Goal: Ask a question: Seek information or help from site administrators or community

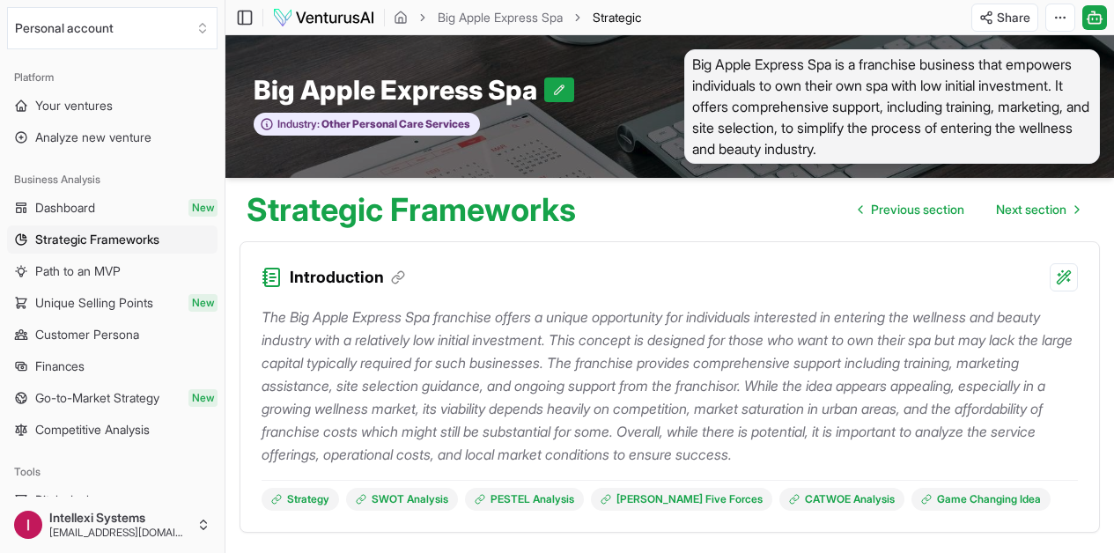
scroll to position [4053, 0]
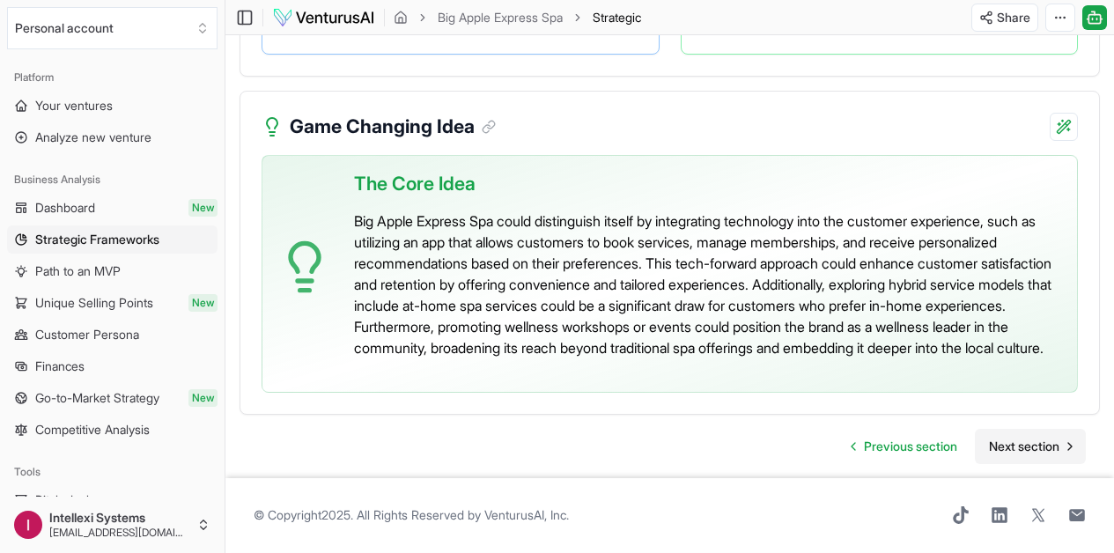
click at [1065, 439] on icon "Go to next page" at bounding box center [1070, 446] width 14 height 14
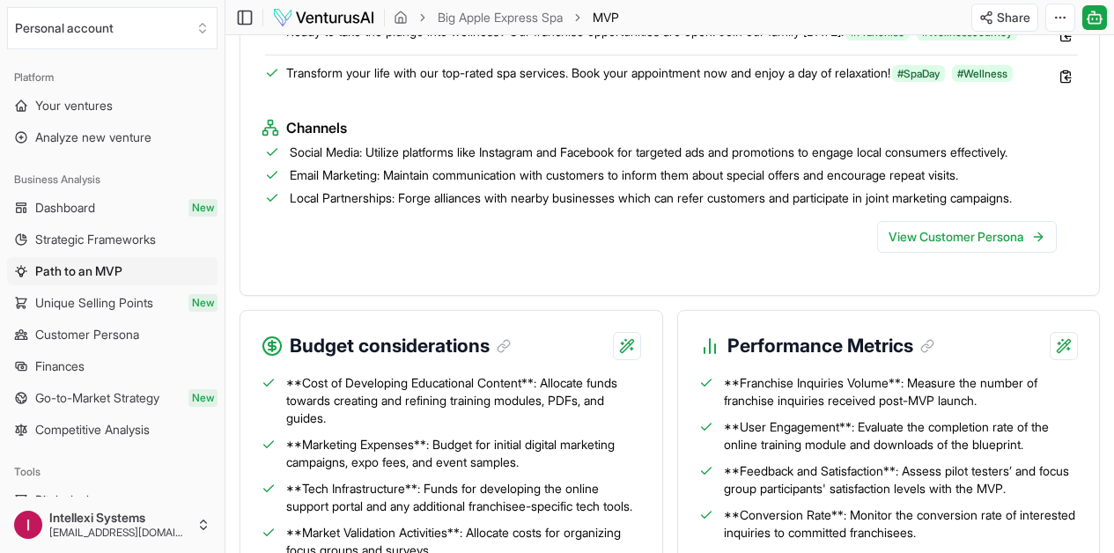
scroll to position [2315, 0]
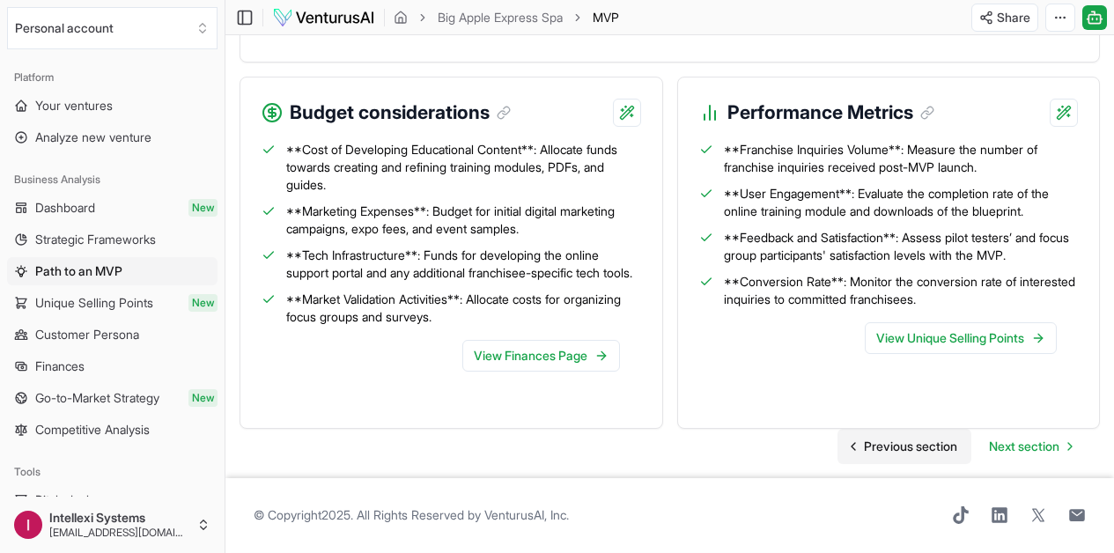
click at [940, 438] on span "Previous section" at bounding box center [910, 447] width 93 height 18
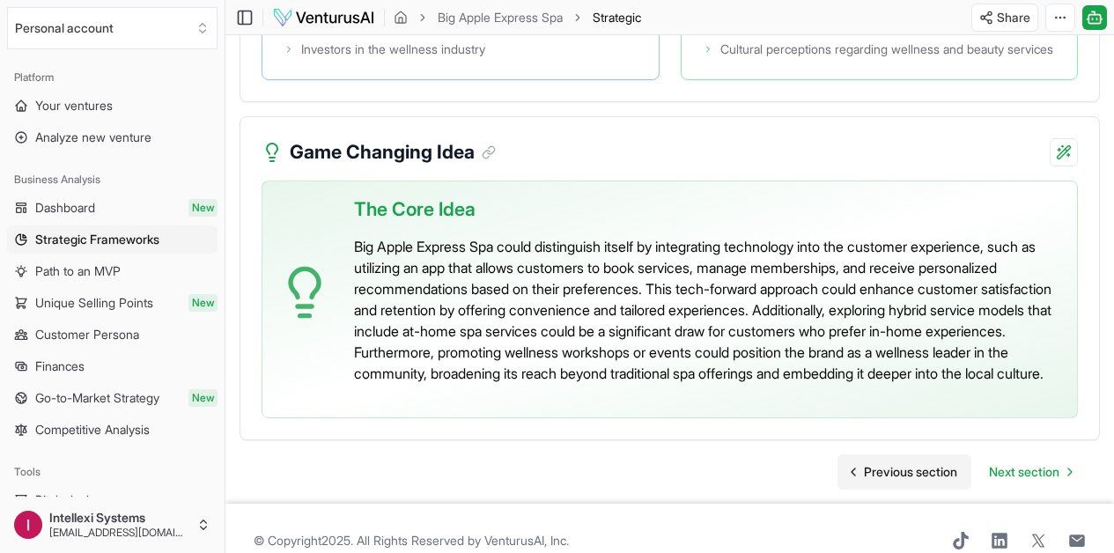
scroll to position [4053, 0]
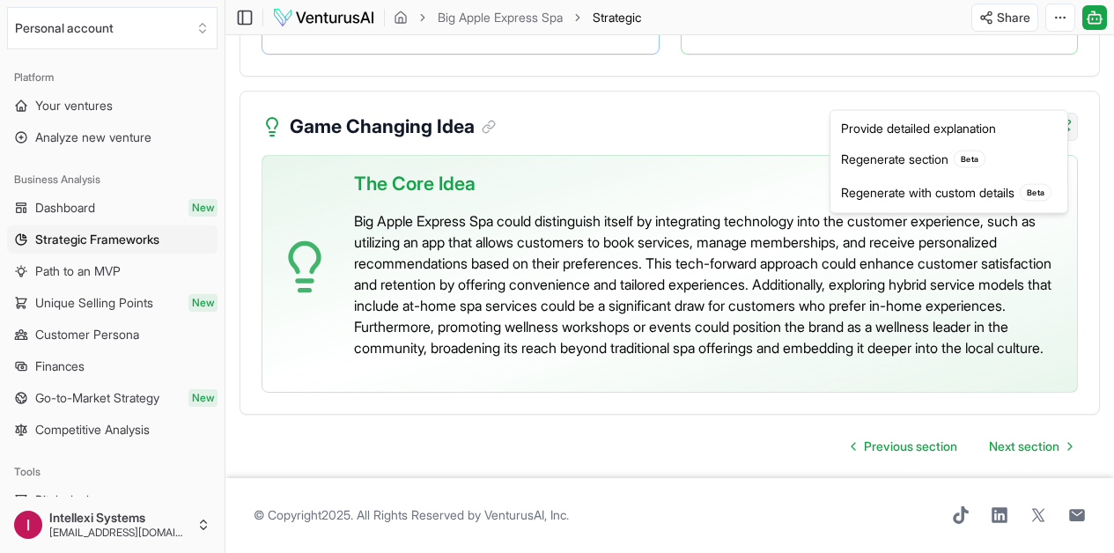
click at [932, 124] on div "Provide detailed explanation" at bounding box center [949, 128] width 230 height 28
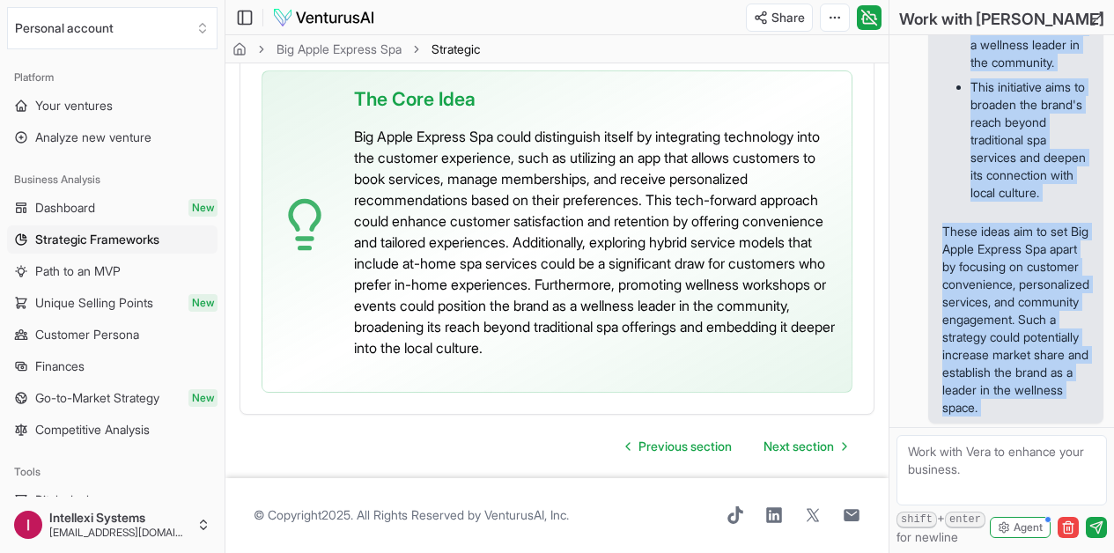
scroll to position [1375, 0]
drag, startPoint x: 943, startPoint y: 218, endPoint x: 1039, endPoint y: 421, distance: 224.1
copy div "The "Game Changing Idea" section highlights how Big Apple Express Spa can diffe…"
click at [958, 461] on textarea at bounding box center [1001, 470] width 210 height 70
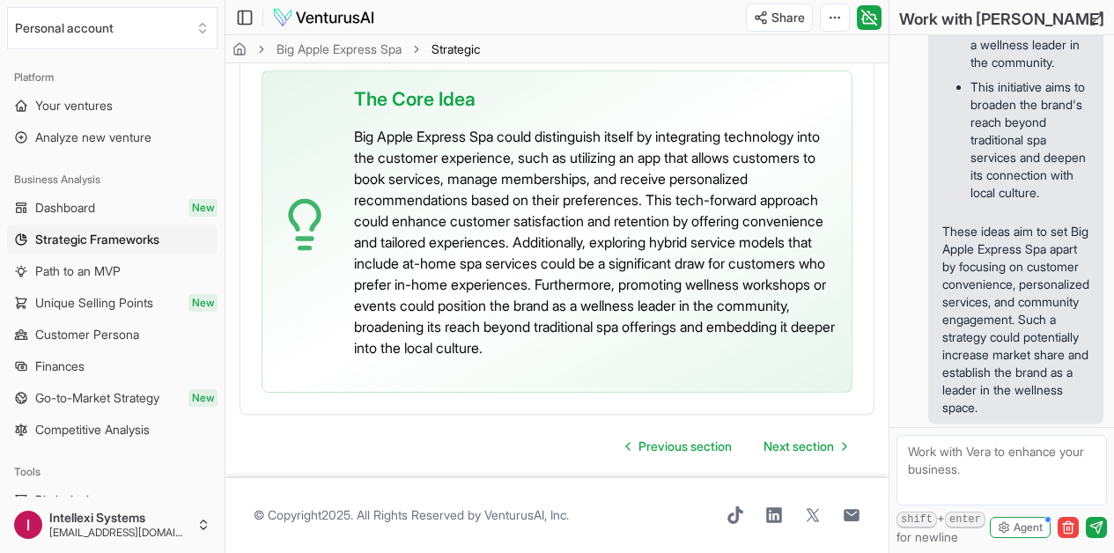
paste textarea "Give me other game changing for mIdas to defeat the competition ans stregthen i…"
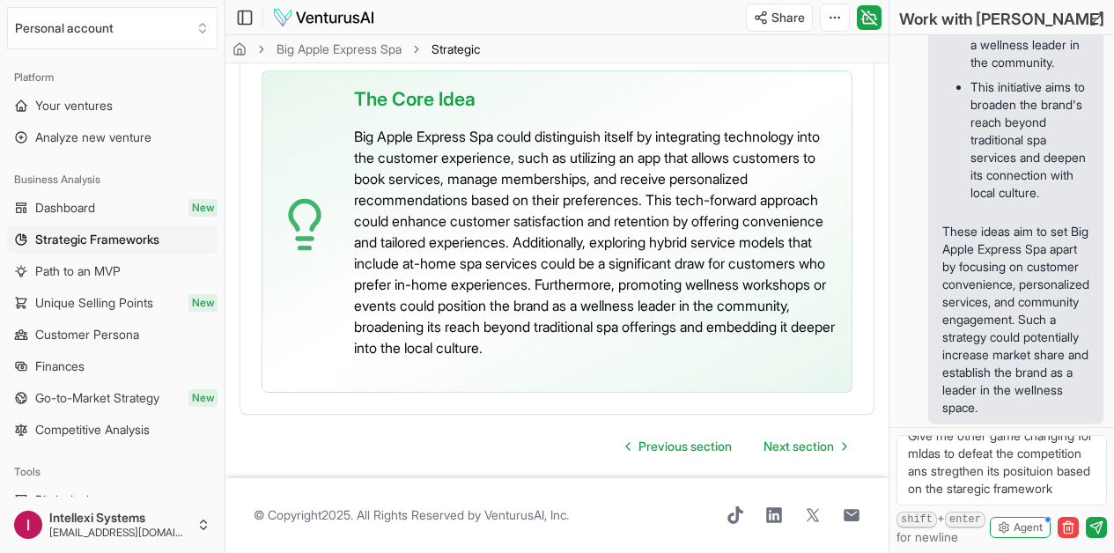
scroll to position [37, 0]
click at [1021, 452] on textarea "Give me other game changing for mIdas to defeat the competition ans strengthen …" at bounding box center [1001, 470] width 210 height 70
click at [997, 468] on textarea "Give me other game changing for mIdas to defeat the competition and strengthen …" at bounding box center [1001, 470] width 210 height 70
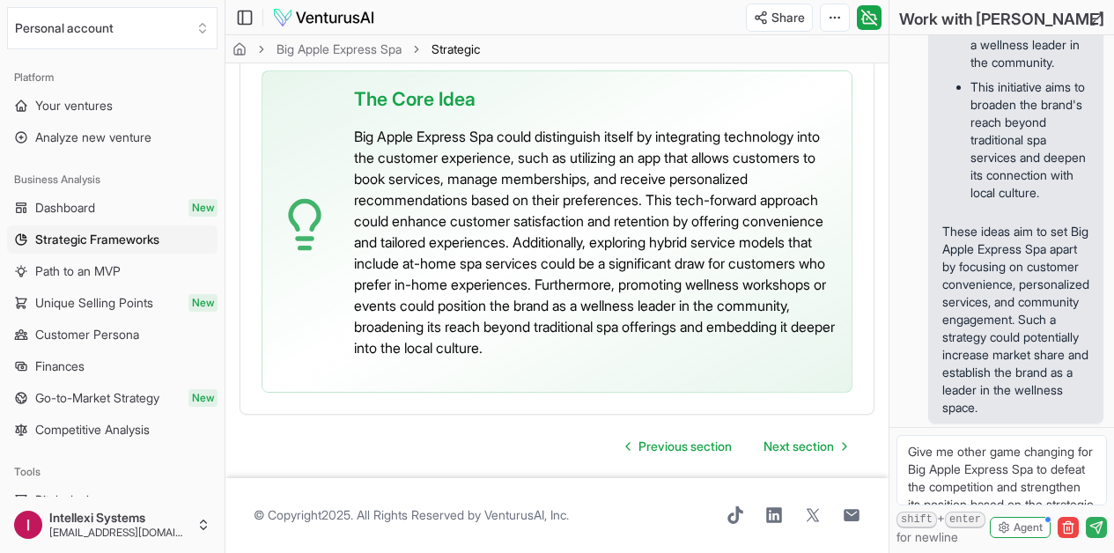
type textarea "Give me other game changing for Big Apple Express Spa to defeat the competition…"
click at [1098, 520] on icon "submit" at bounding box center [1096, 527] width 14 height 14
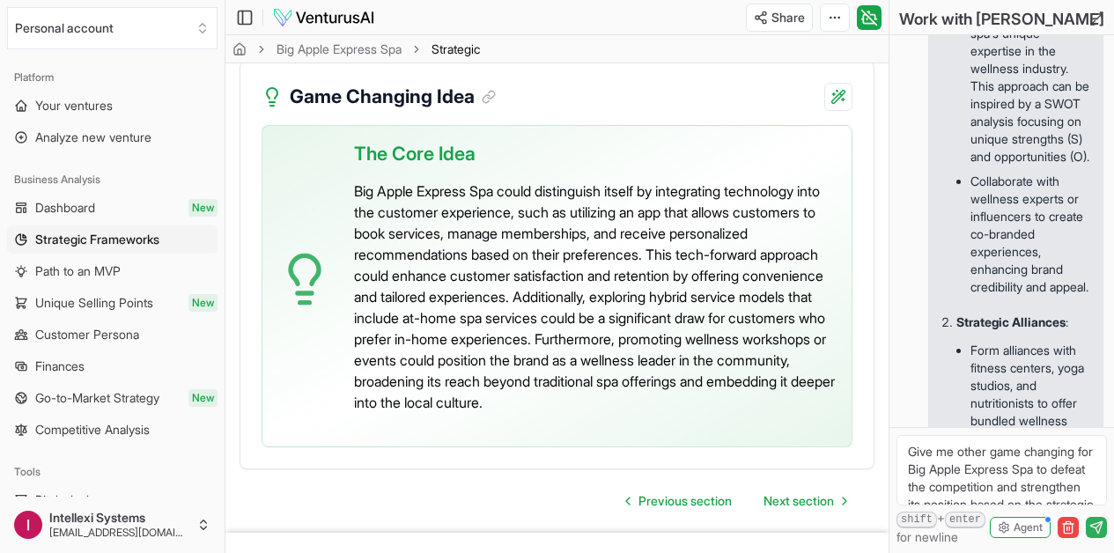
scroll to position [1860, 0]
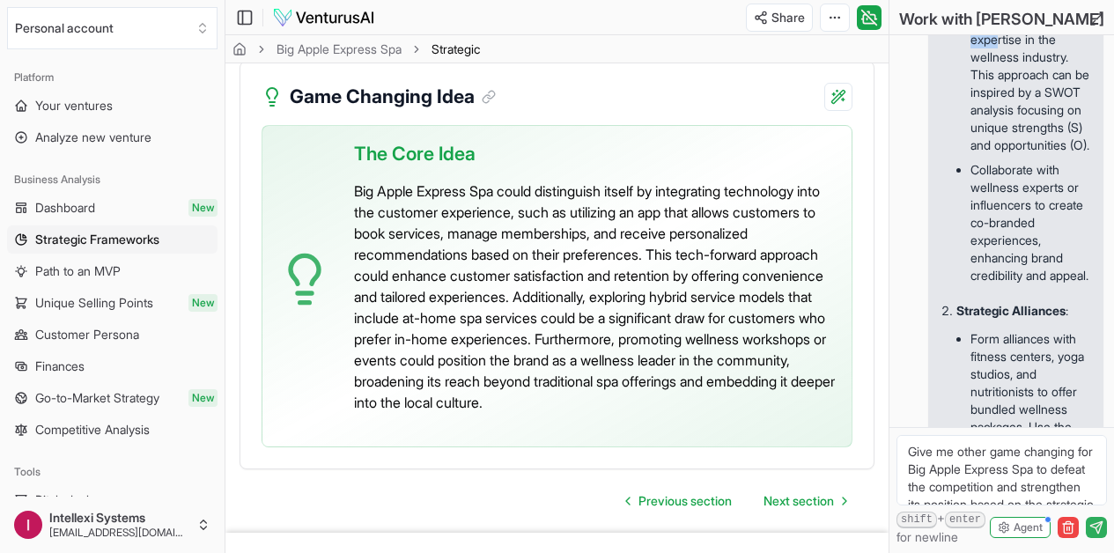
drag, startPoint x: 936, startPoint y: 103, endPoint x: 999, endPoint y: 400, distance: 303.4
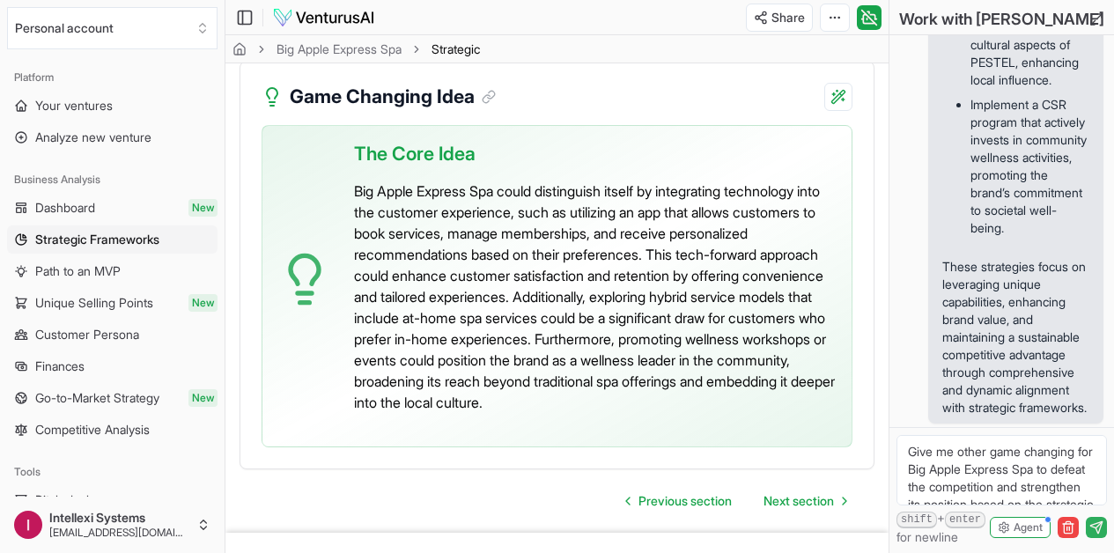
scroll to position [5042, 0]
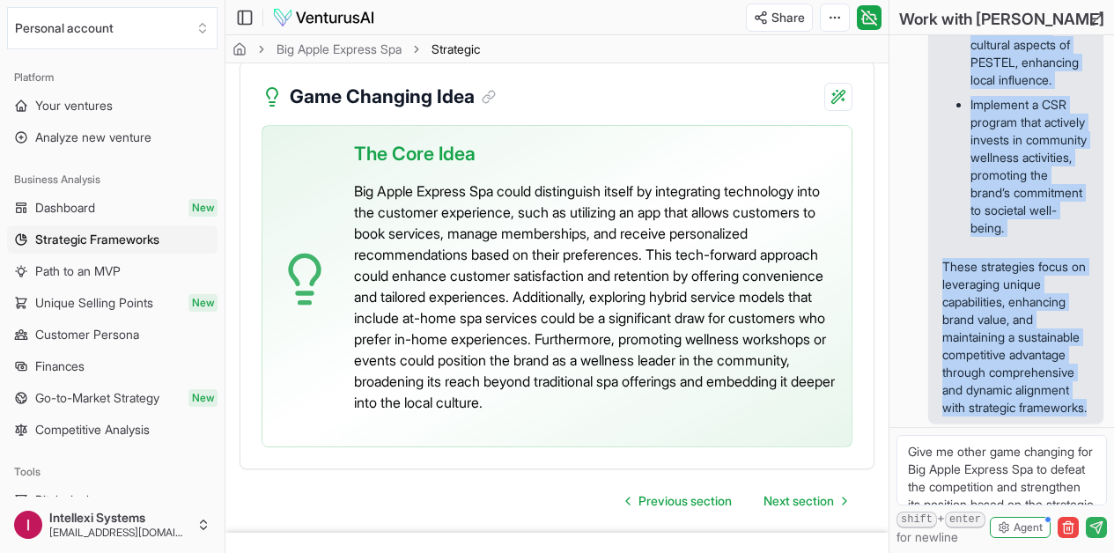
click at [1029, 409] on p "These strategies focus on leveraging unique capabilities, enhancing brand value…" at bounding box center [1015, 337] width 147 height 158
copy div "To strengthen Big Apple Express Spa's position and gain a competitive edge, her…"
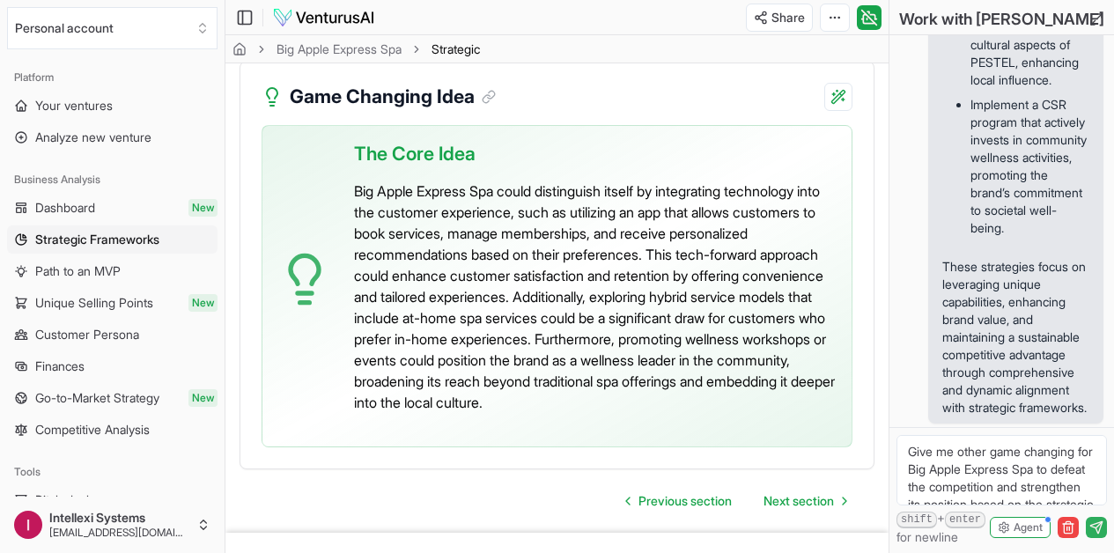
click at [949, 454] on textarea "Give me other game changing for Big Apple Express Spa to defeat the competition…" at bounding box center [1001, 470] width 210 height 70
click at [975, 468] on textarea "What unique selling proposition can we introduce to change the competitive land…" at bounding box center [1001, 470] width 210 height 70
click at [1060, 489] on textarea "What unique selling proposition for technology can we introduce to change the c…" at bounding box center [1001, 470] width 210 height 70
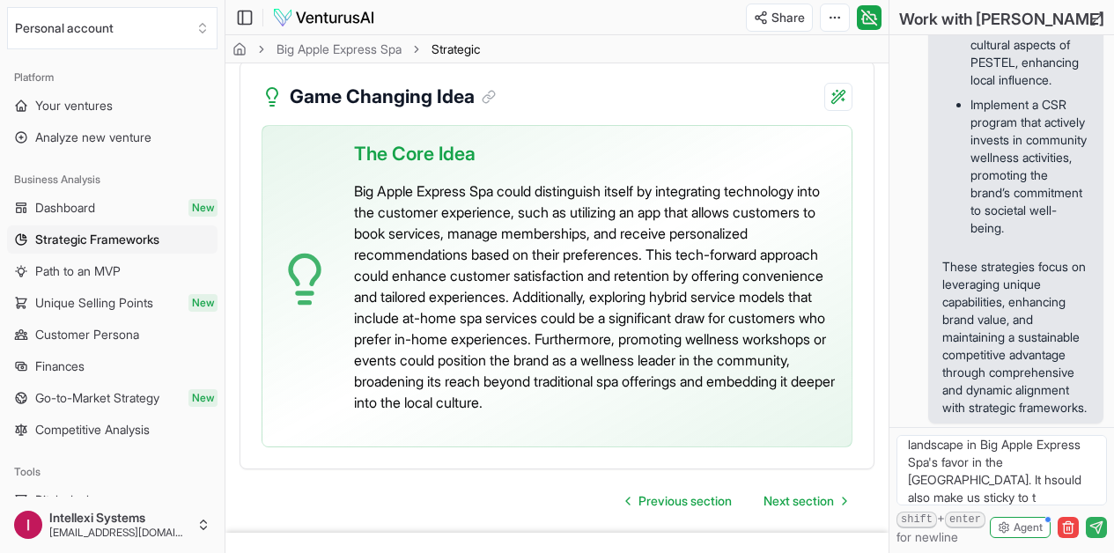
scroll to position [77, 0]
type textarea "What unique selling proposition for technology can we introduce to change the c…"
click at [1096, 532] on icon "submit" at bounding box center [1096, 527] width 14 height 14
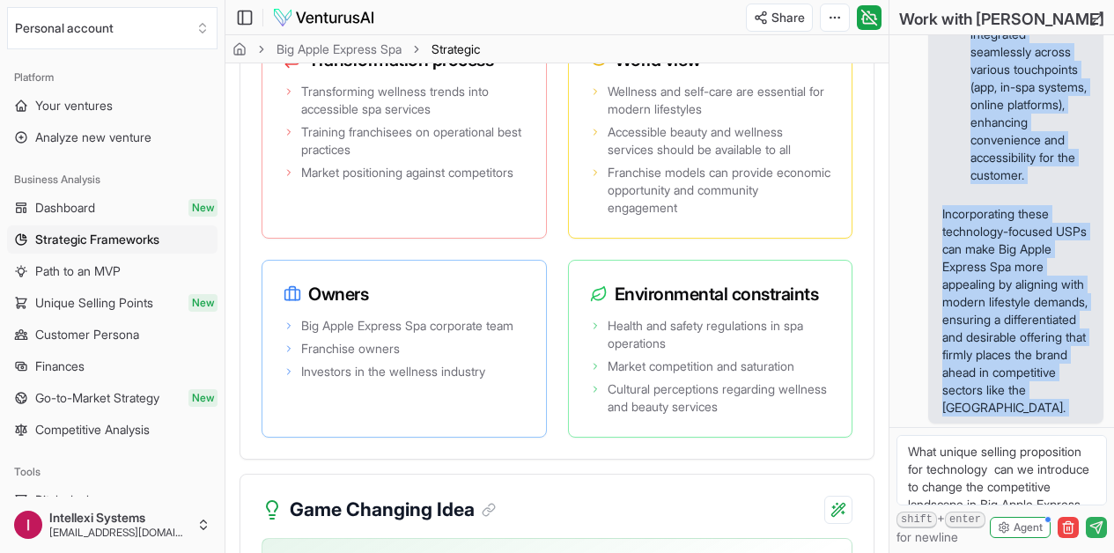
scroll to position [8317, 0]
drag, startPoint x: 944, startPoint y: 129, endPoint x: 1072, endPoint y: 424, distance: 321.7
click at [1072, 424] on div "Hi, I'm [PERSON_NAME], ask me anything about your report or business in general…" at bounding box center [1001, 231] width 225 height 392
copy div "To create a Unique Selling Proposition (USP) focused on technology for Big Appl…"
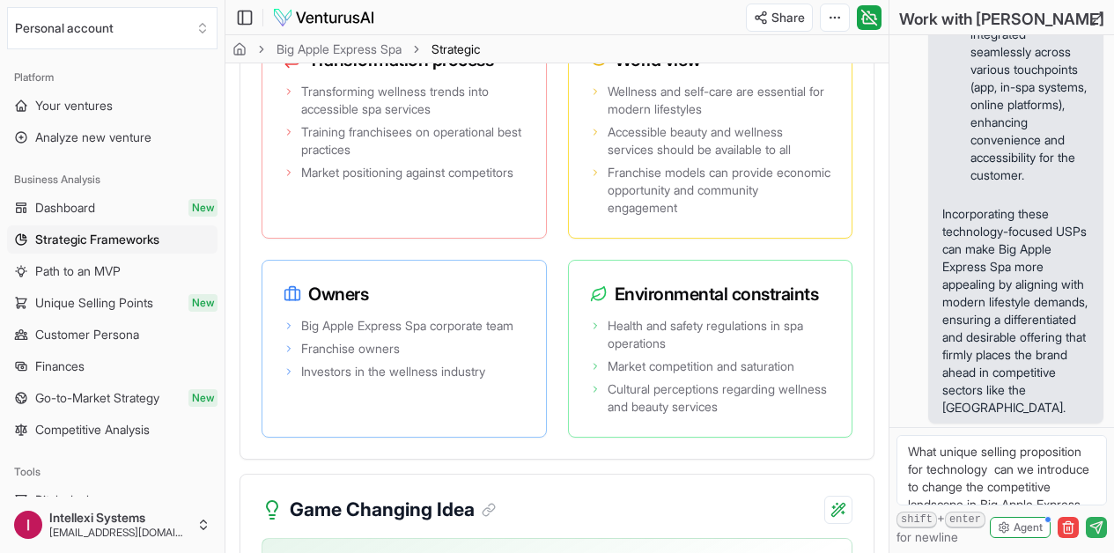
click at [943, 451] on textarea "What unique selling proposition for technology can we introduce to change the c…" at bounding box center [1001, 470] width 210 height 70
paste textarea "Give me more unique ideas we can implement to beat the competition and make our…"
type textarea "Give me more unique ideas we can implement to beat the competition and make our…"
click at [1096, 527] on icon "submit" at bounding box center [1098, 524] width 6 height 6
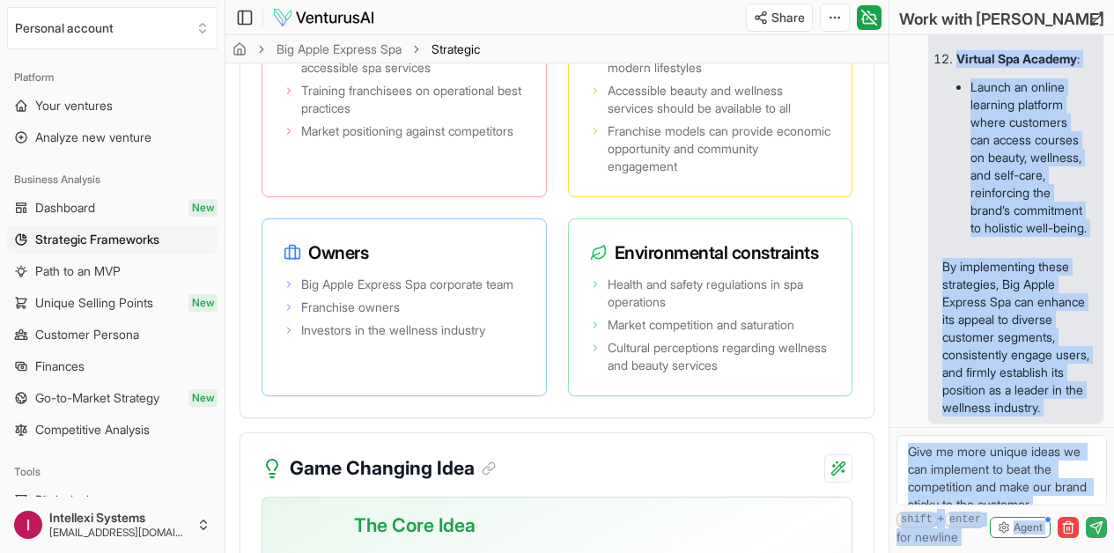
scroll to position [12092, 0]
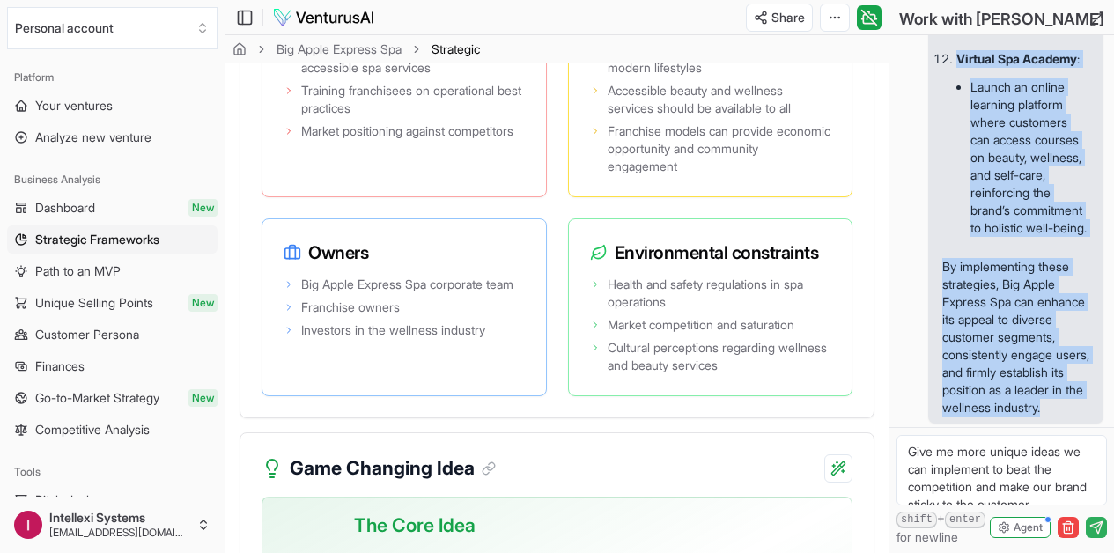
drag, startPoint x: 944, startPoint y: 203, endPoint x: 1062, endPoint y: 410, distance: 238.9
copy div "To enhance Big Apple Express Spa's competitive edge and [PERSON_NAME] strong cu…"
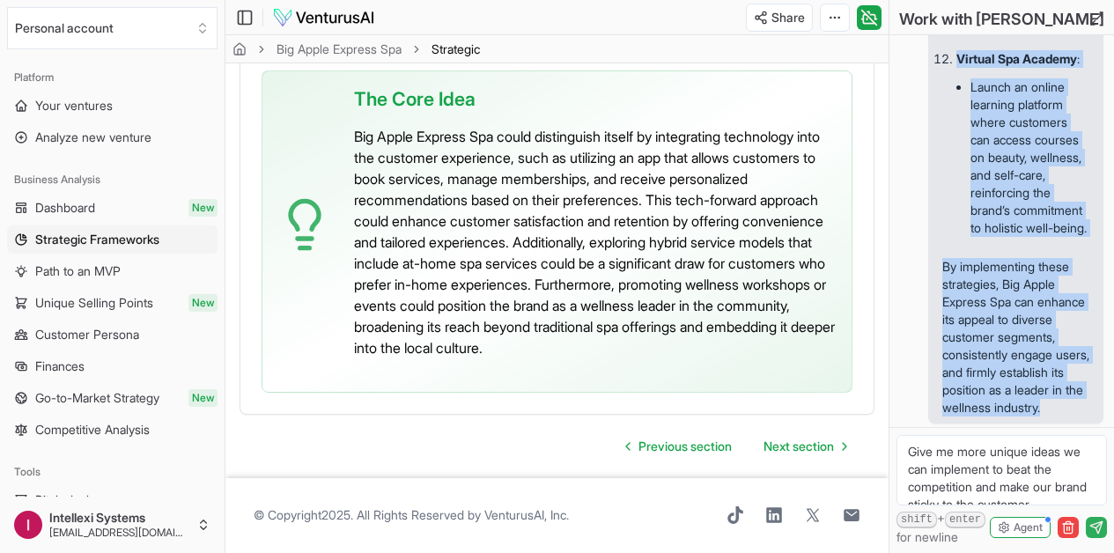
scroll to position [4835, 0]
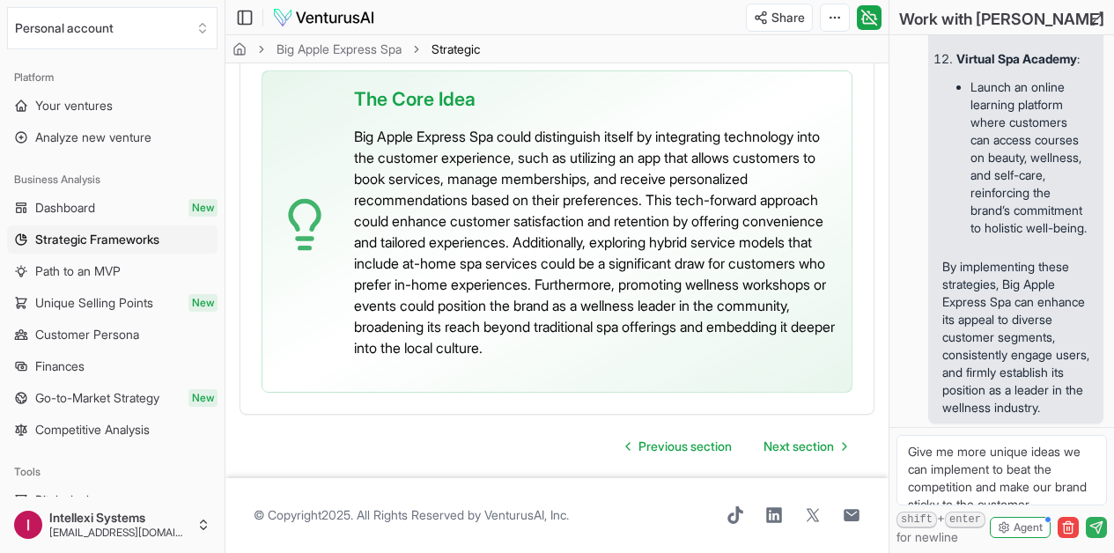
click at [962, 450] on textarea "Give me more unique ideas we can implement to beat the competition and make our…" at bounding box center [1001, 470] width 210 height 70
type textarea "m"
paste textarea "What will make [PERSON_NAME] follow the principles of 0-1 book by [PERSON_NAME]…"
type textarea "What will make [PERSON_NAME] follow the principles of 0-1 book by [PERSON_NAME]…"
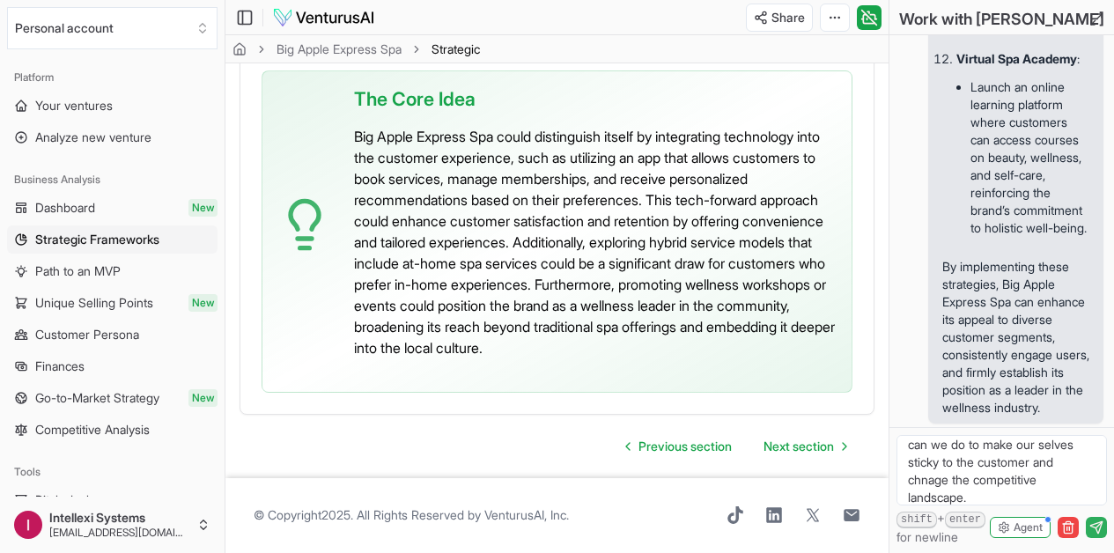
click at [1096, 534] on icon "submit" at bounding box center [1096, 527] width 14 height 14
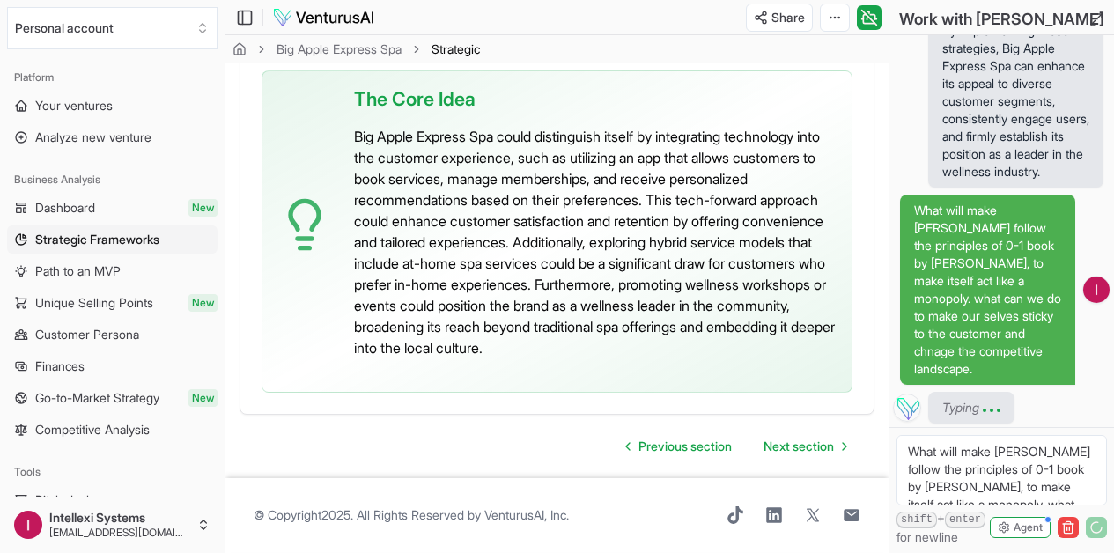
click at [979, 402] on span "Typing" at bounding box center [960, 408] width 37 height 18
click at [936, 213] on p "What will make [PERSON_NAME] follow the principles of 0-1 book by [PERSON_NAME]…" at bounding box center [987, 290] width 147 height 176
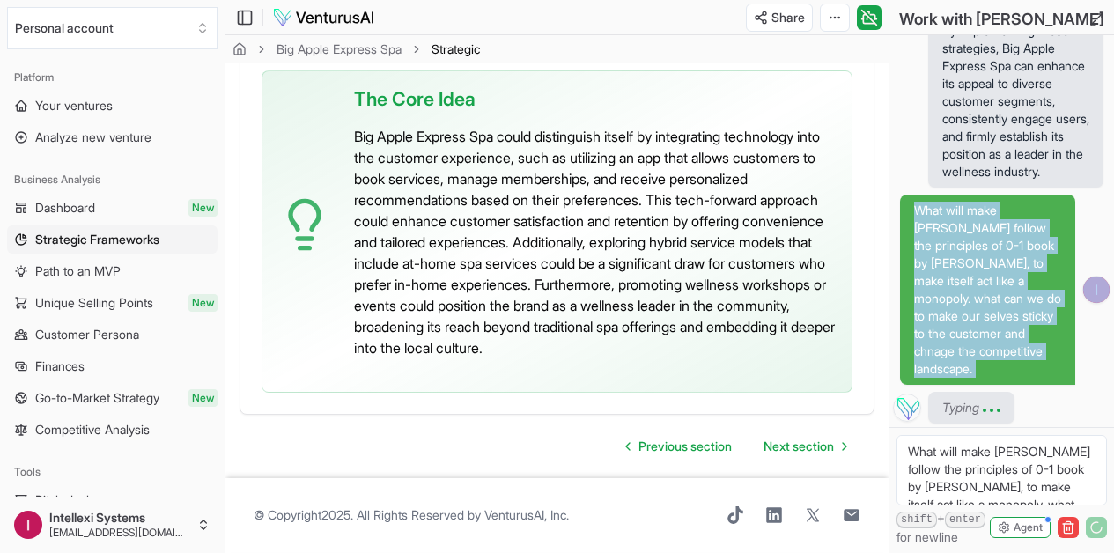
click at [936, 213] on p "What will make [PERSON_NAME] follow the principles of 0-1 book by [PERSON_NAME]…" at bounding box center [987, 290] width 147 height 176
copy p "What will make [PERSON_NAME] follow the principles of 0-1 book by [PERSON_NAME]…"
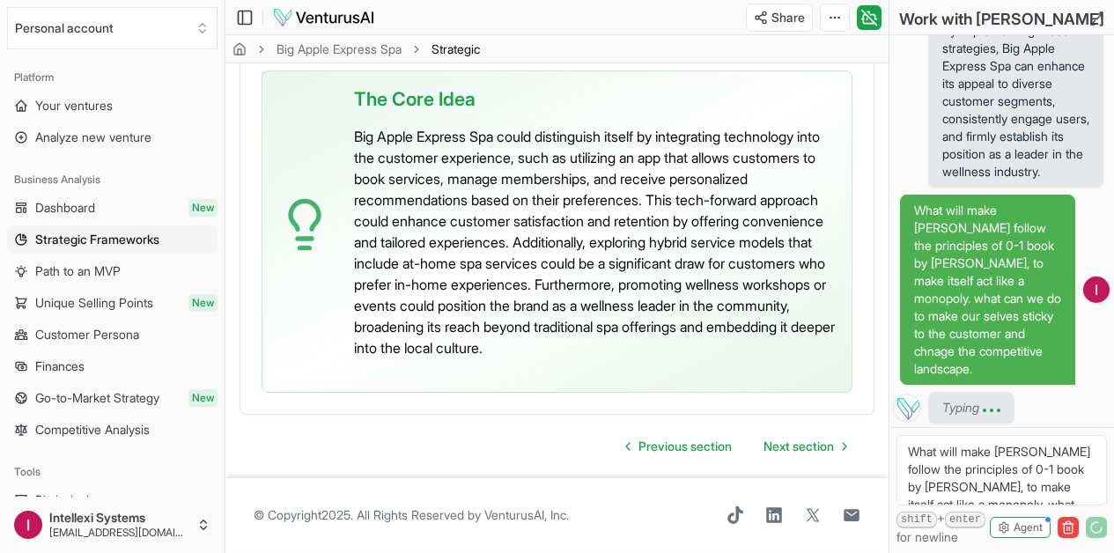
click at [946, 460] on textarea "What will make [PERSON_NAME] follow the principles of 0-1 book by [PERSON_NAME]…" at bounding box center [1001, 470] width 210 height 70
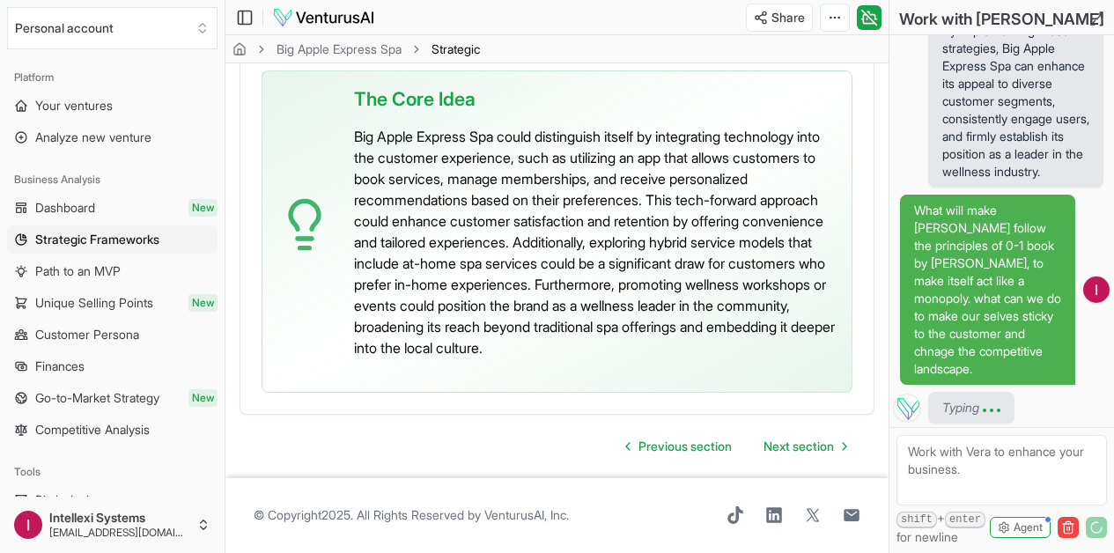
paste textarea "What will make [PERSON_NAME] follow the principles of 0-1 book by [PERSON_NAME]…"
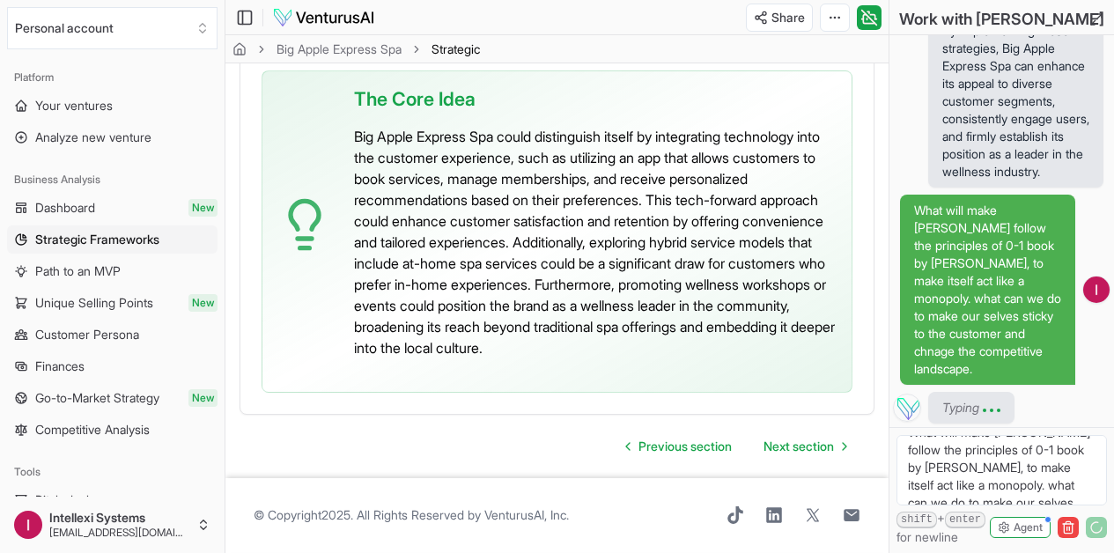
scroll to position [0, 0]
click at [1005, 454] on textarea "What will make [PERSON_NAME] follow the principles of 0-1 book by [PERSON_NAME]…" at bounding box center [1001, 470] width 210 height 70
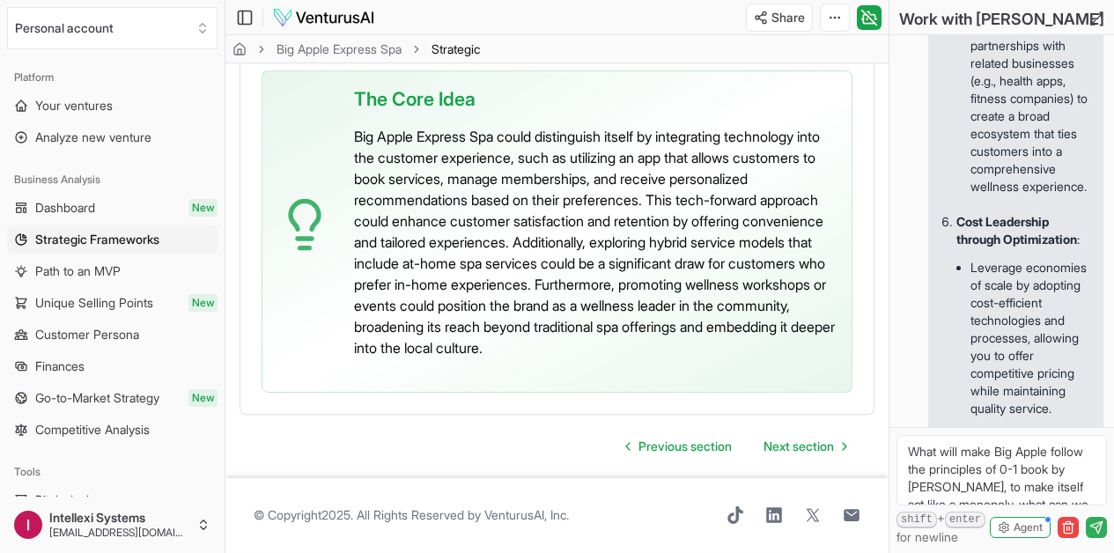
scroll to position [16308, 0]
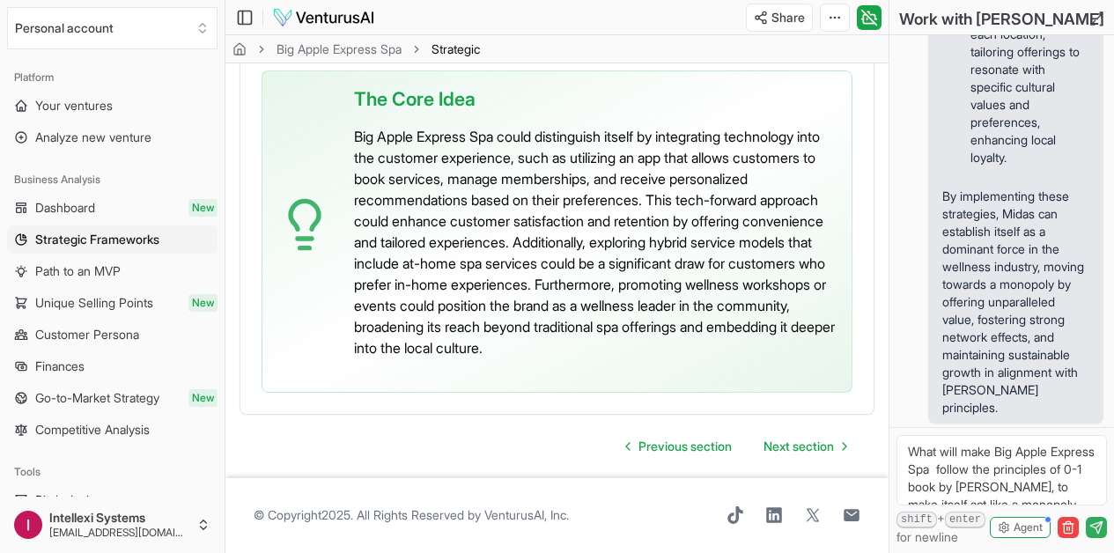
type textarea "What will make Big Apple Express Spa follow the principles of 0-1 book by [PERS…"
click at [1094, 526] on icon "submit" at bounding box center [1096, 527] width 14 height 14
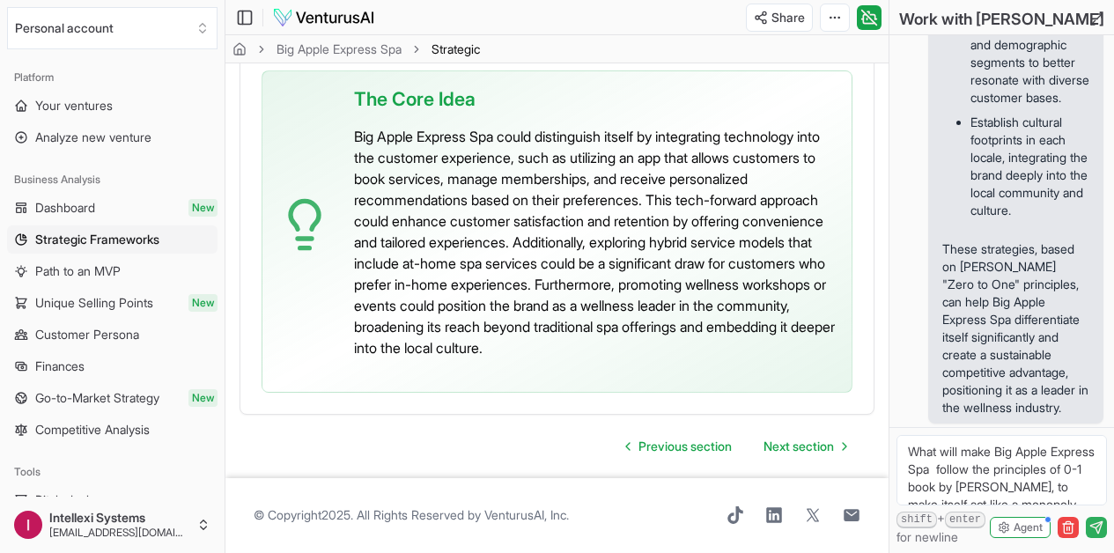
scroll to position [18209, 0]
click at [1099, 26] on icon at bounding box center [1096, 19] width 14 height 14
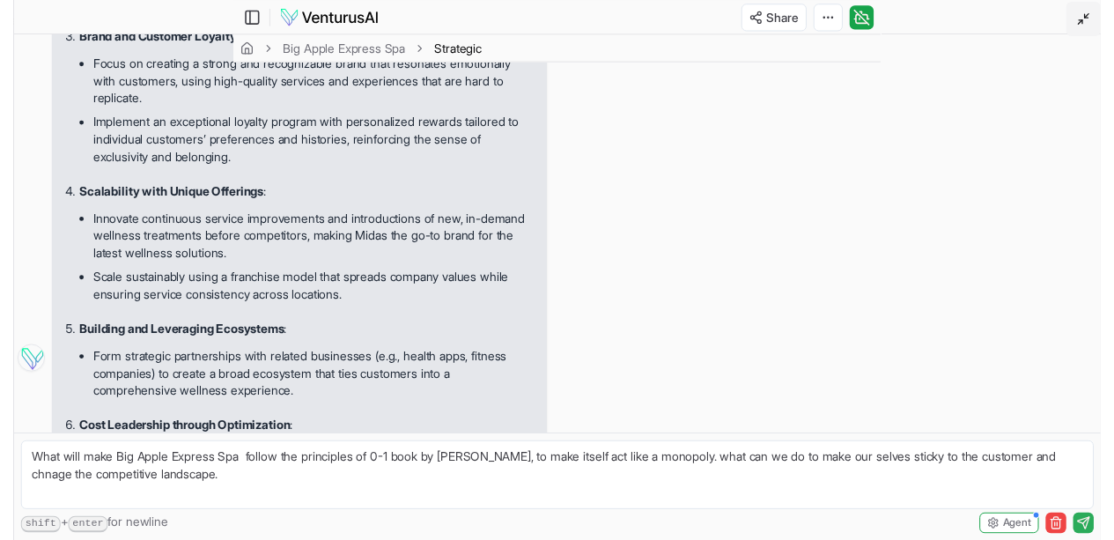
scroll to position [4657, 0]
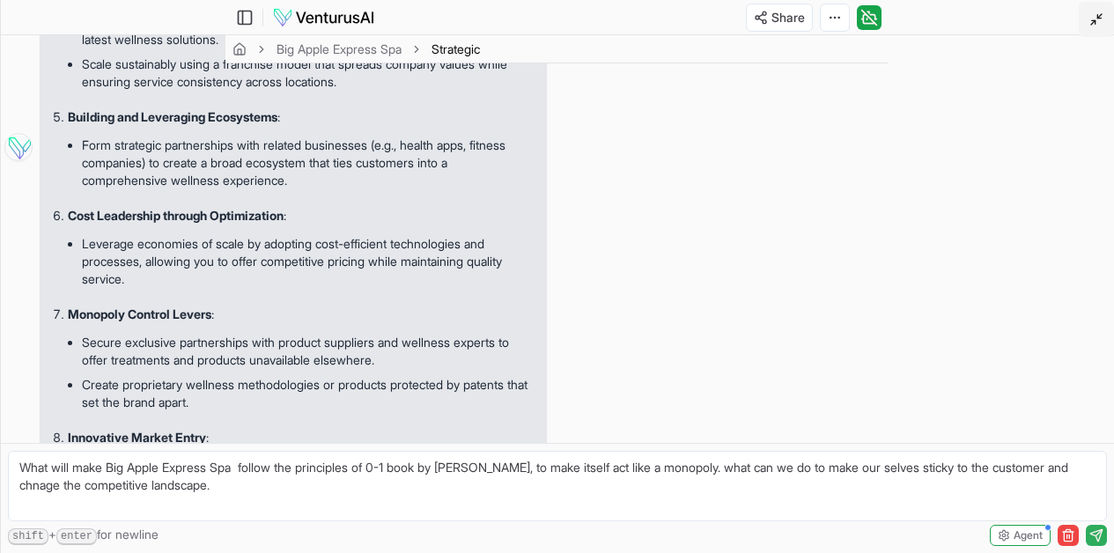
drag, startPoint x: 53, startPoint y: 172, endPoint x: 366, endPoint y: 433, distance: 408.2
copy div "To align Big Apple Express Spa with the principles of [PERSON_NAME] "Zero to On…"
click at [622, 484] on textarea "What will make Big Apple Express Spa follow the principles of 0-1 book by [PERS…" at bounding box center [557, 486] width 1099 height 70
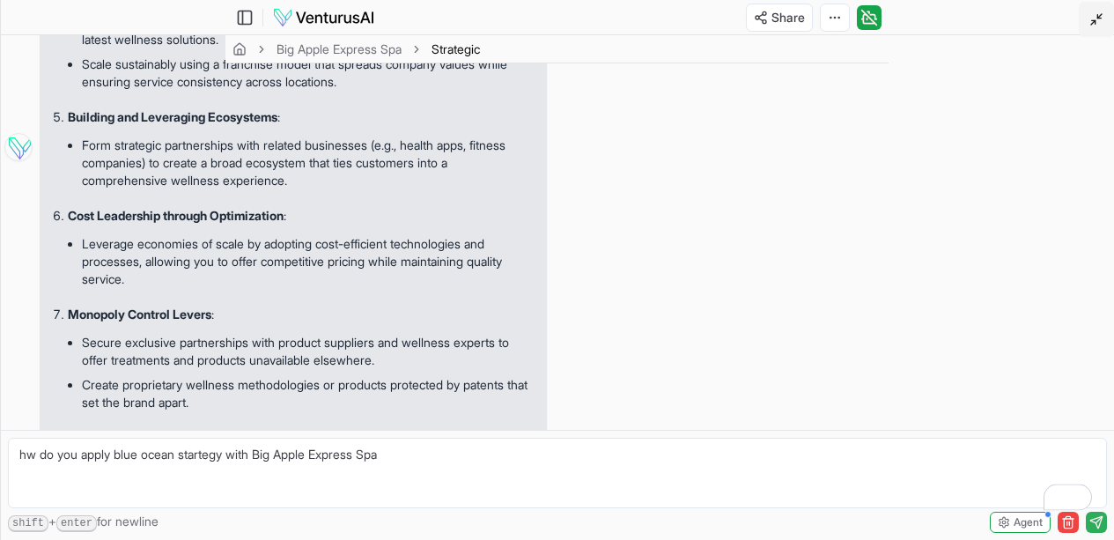
type textarea "hw do you apply blue ocean startegy with Big Apple Express Spa"
click at [1098, 529] on icon "submit" at bounding box center [1096, 522] width 14 height 14
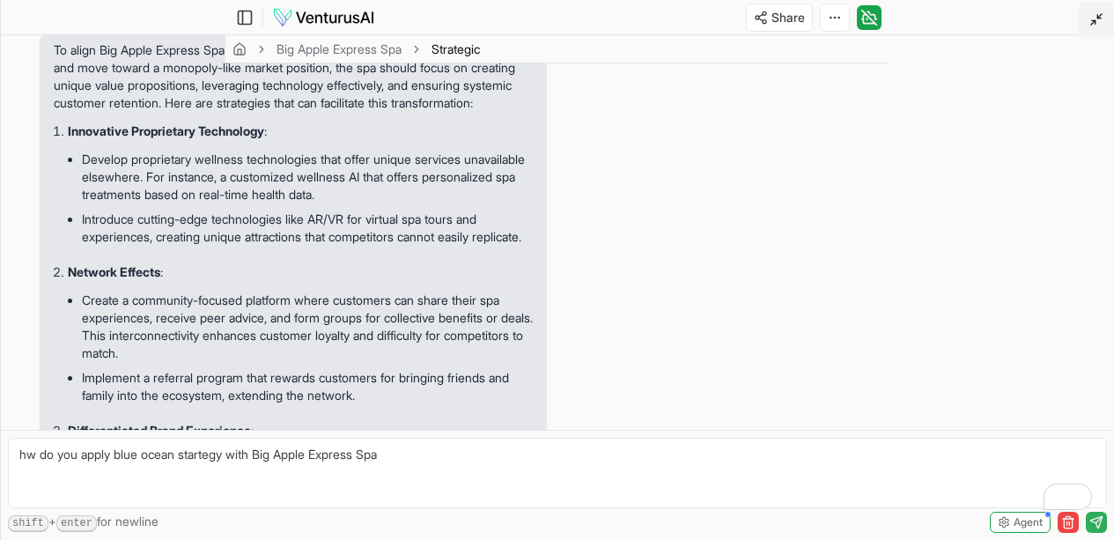
scroll to position [5530, 0]
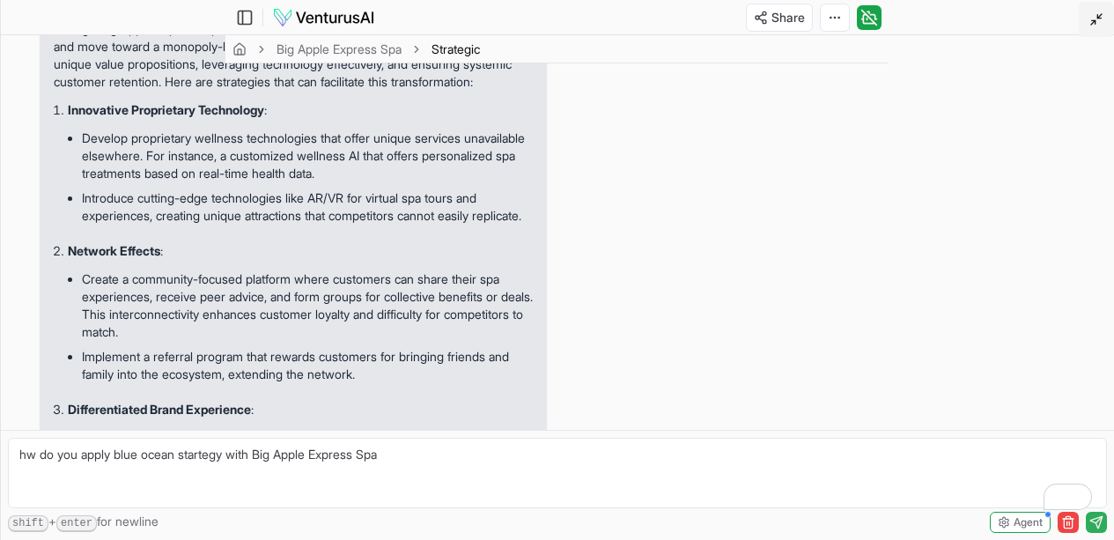
drag, startPoint x: 54, startPoint y: 158, endPoint x: 615, endPoint y: 422, distance: 619.6
copy div "Loremips dol Sita Conse Adipisci el Sed Doeiu Tempori Utl etdolore magnaali e a…"
click at [387, 467] on textarea "hw do you apply blue ocean startegy with Big Apple Express Spa" at bounding box center [557, 473] width 1099 height 70
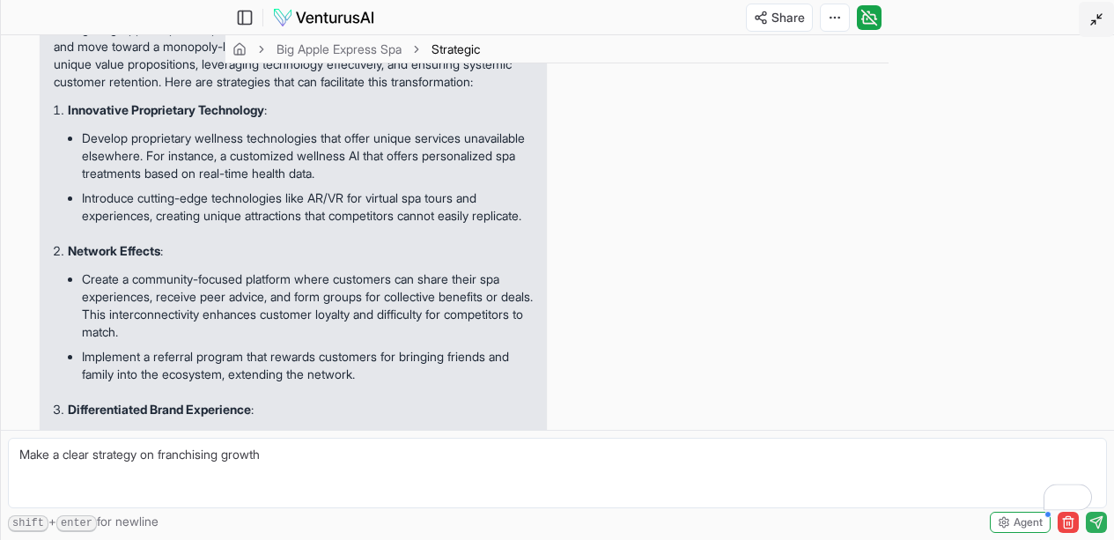
type textarea "Make a clear strategy on franchising growth"
click at [1104, 533] on button "submit" at bounding box center [1096, 522] width 21 height 21
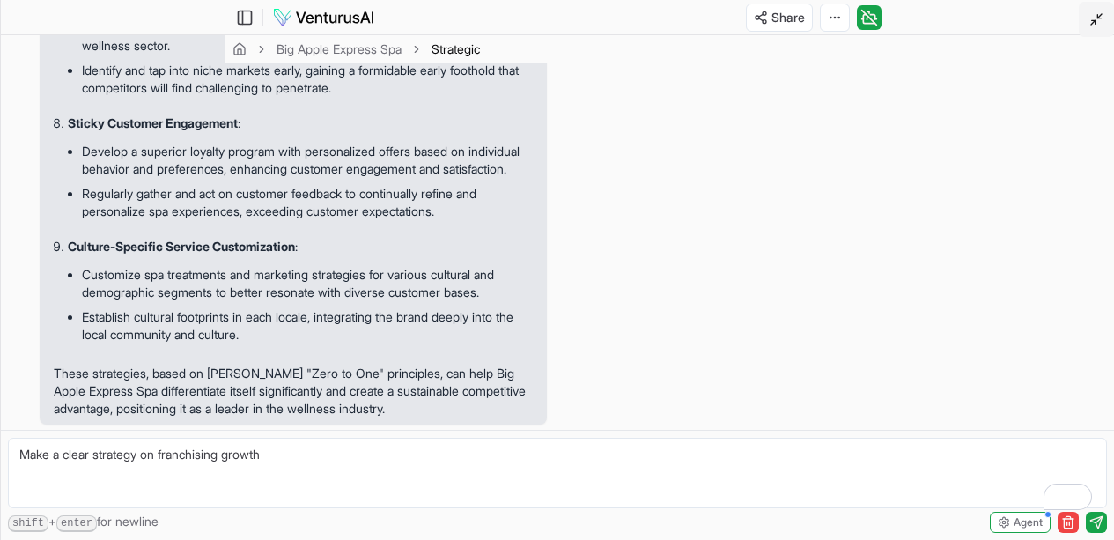
scroll to position [6559, 0]
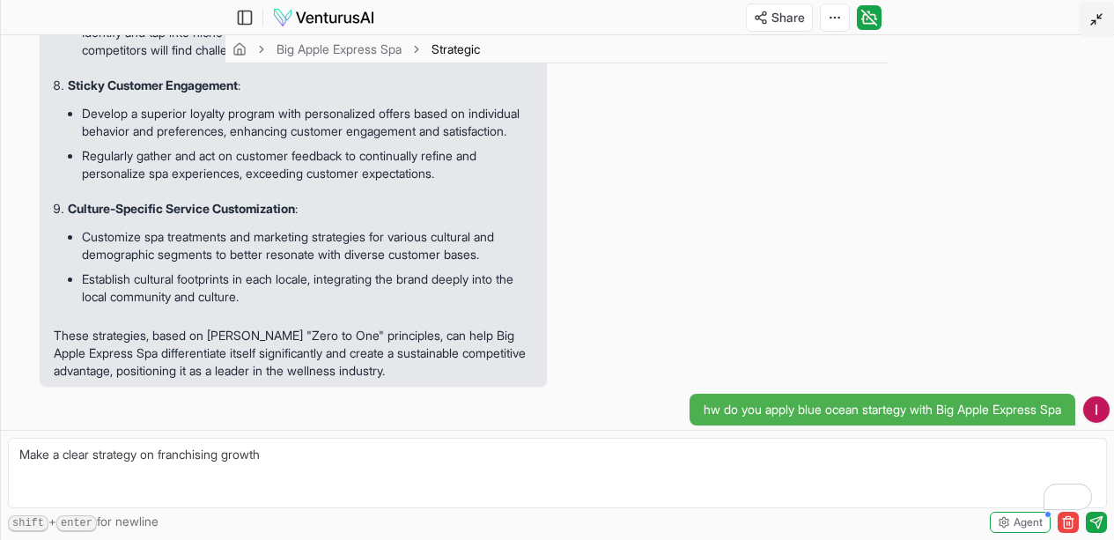
drag, startPoint x: 55, startPoint y: 130, endPoint x: 337, endPoint y: 418, distance: 403.4
copy div "Expanding Big Apple Express Spa through a strategic franchising growth plan inv…"
click at [214, 469] on textarea "Make a clear strategy on franchising growth" at bounding box center [557, 473] width 1099 height 70
click at [363, 475] on textarea "What can we introduce to Big Apple Express Spa to have a compettiive advanaged" at bounding box center [557, 473] width 1099 height 70
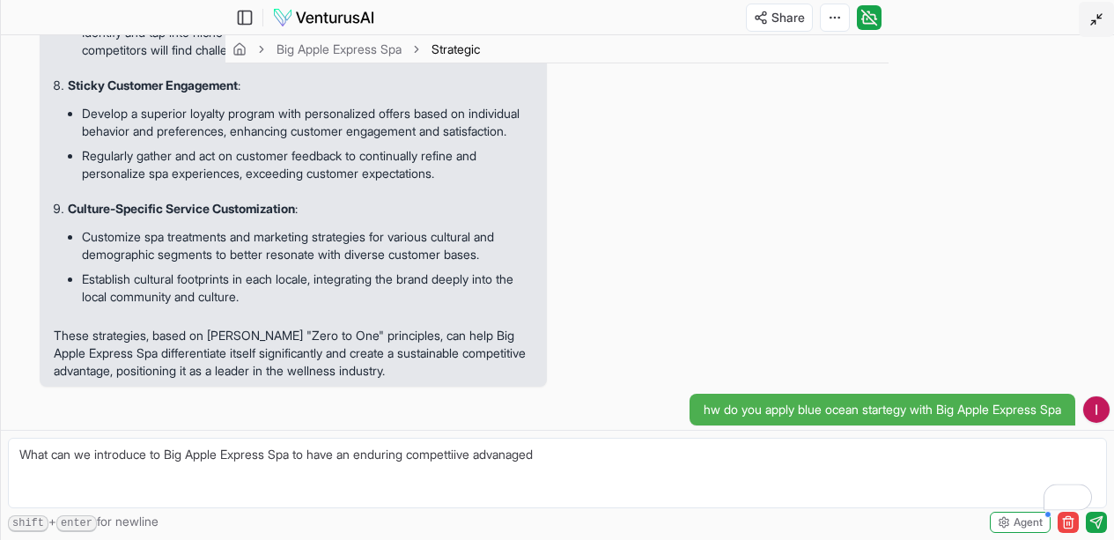
click at [572, 482] on textarea "What can we introduce to Big Apple Express Spa to have an enduring compettiive …" at bounding box center [557, 473] width 1099 height 70
type textarea "What can we introduce to Big Apple Express Spa to have an enduring compettiive …"
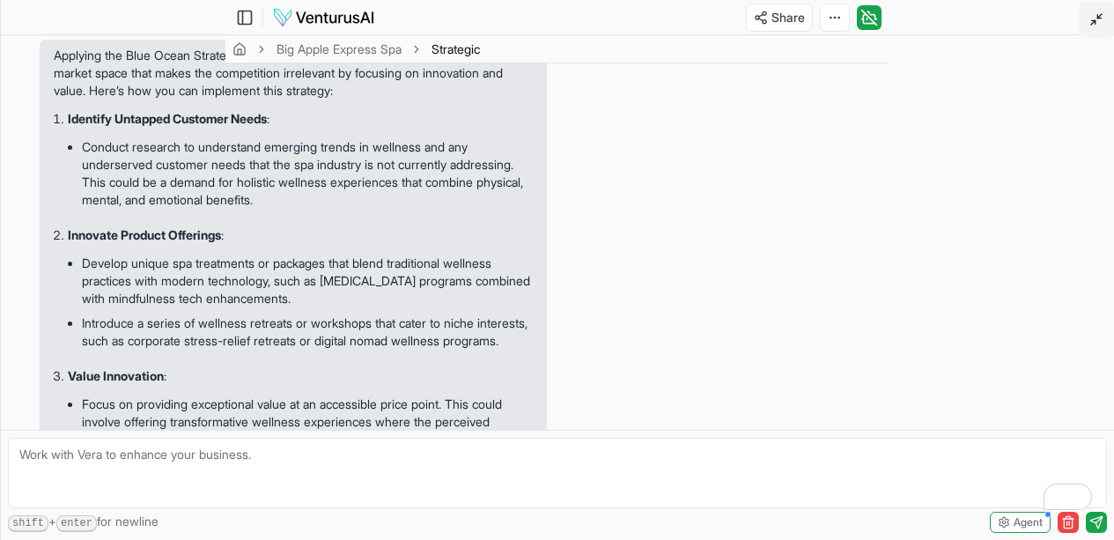
scroll to position [6953, 0]
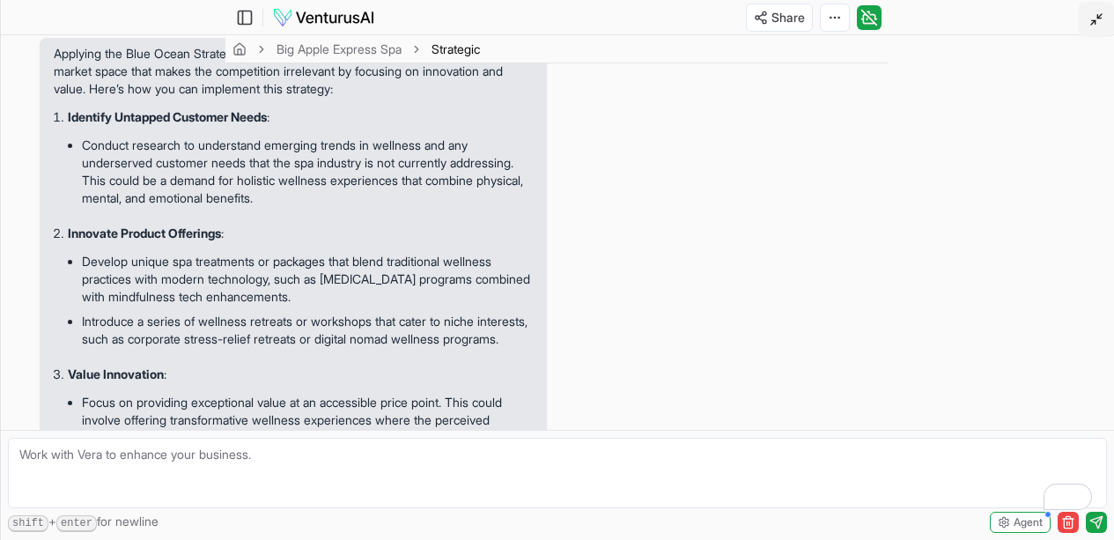
drag, startPoint x: 55, startPoint y: 105, endPoint x: 178, endPoint y: 205, distance: 159.0
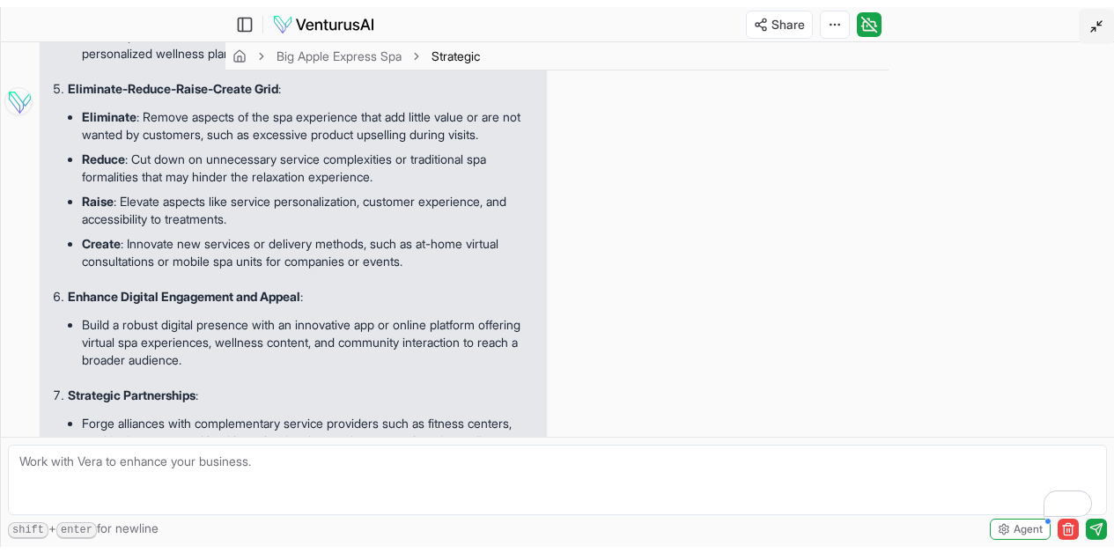
scroll to position [4576, 0]
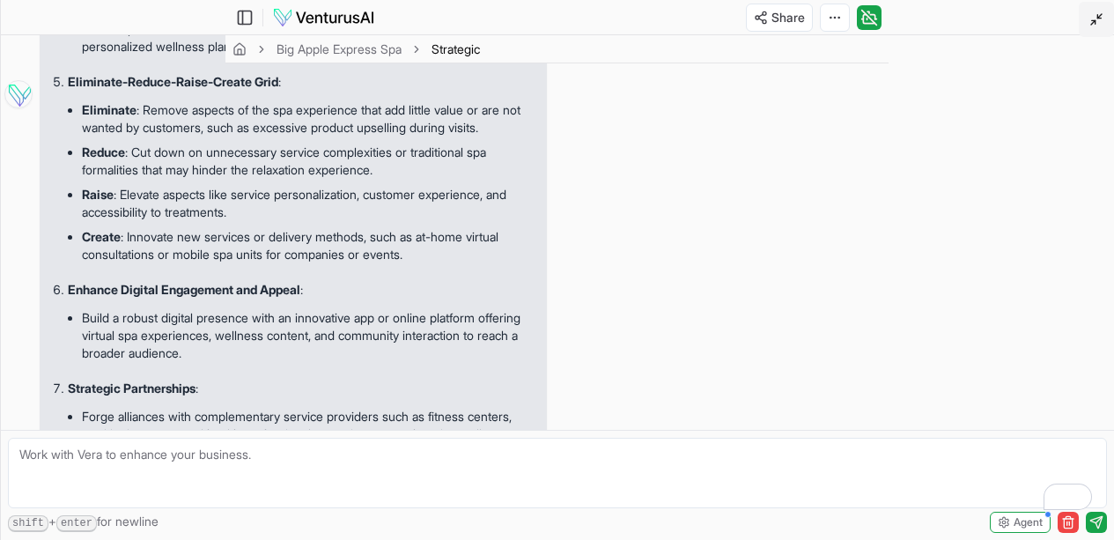
drag, startPoint x: 461, startPoint y: 341, endPoint x: 540, endPoint y: 421, distance: 112.1
copy div "To provide Big Apple Express Spa with an enduring competitive advantage that wi…"
